Goal: Information Seeking & Learning: Learn about a topic

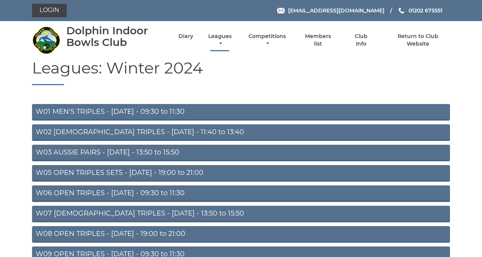
click at [233, 45] on link "Leagues" at bounding box center [219, 40] width 27 height 15
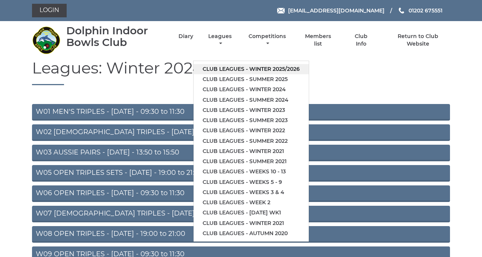
click at [308, 74] on link "Club leagues - Winter 2025/2026" at bounding box center [250, 69] width 115 height 10
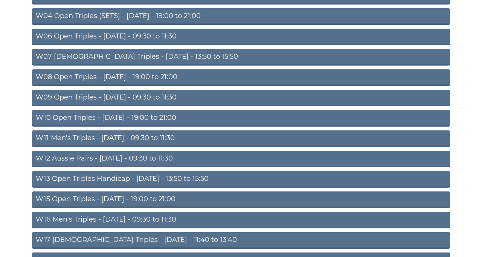
click at [287, 187] on link "W13 Open Triples Handicap - Thursday - 13:50 to 15:50" at bounding box center [241, 179] width 418 height 17
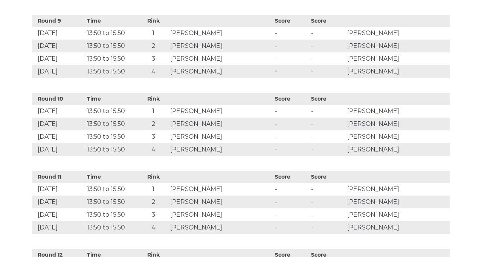
scroll to position [962, 0]
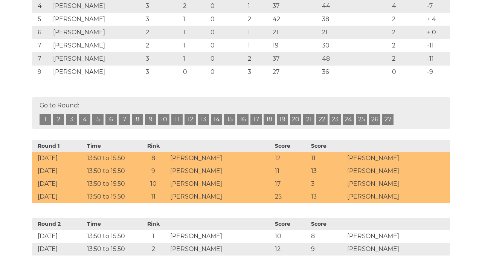
scroll to position [224, 0]
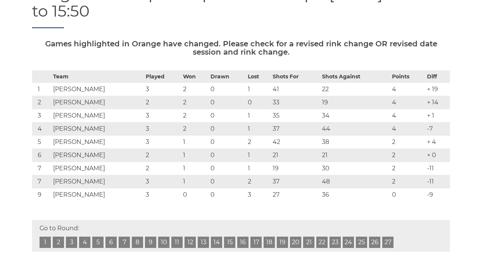
scroll to position [0, 0]
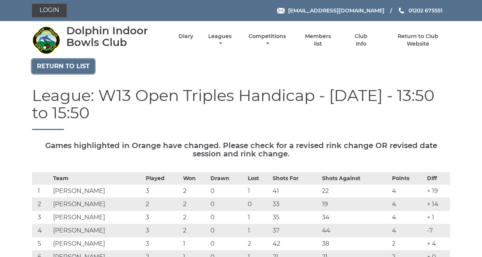
click at [89, 73] on link "Return to list" at bounding box center [63, 66] width 62 height 14
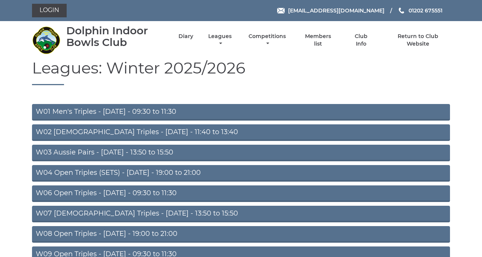
click at [230, 161] on link "W03 Aussie Pairs - Monday - 13:50 to 15:50" at bounding box center [241, 152] width 418 height 17
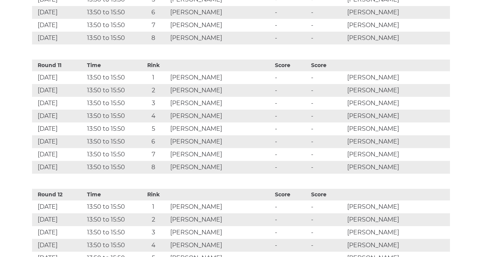
scroll to position [1671, 0]
